Goal: Information Seeking & Learning: Find specific page/section

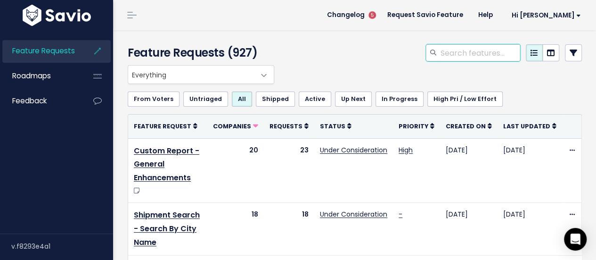
click at [470, 53] on input "search" at bounding box center [480, 52] width 81 height 17
type input "m"
type input "multiple invoice"
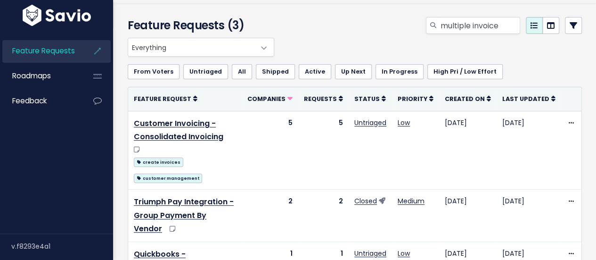
scroll to position [47, 0]
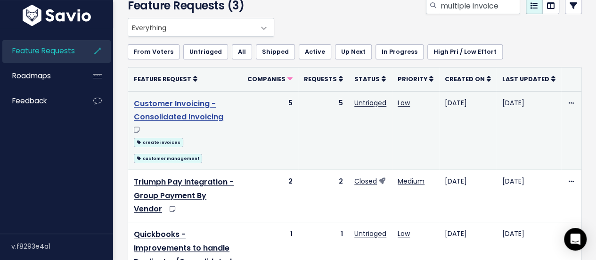
click at [182, 100] on link "Customer Invoicing - Consolidated Invoicing" at bounding box center [179, 110] width 90 height 25
